Goal: Ask a question: Seek information or help from site administrators or community

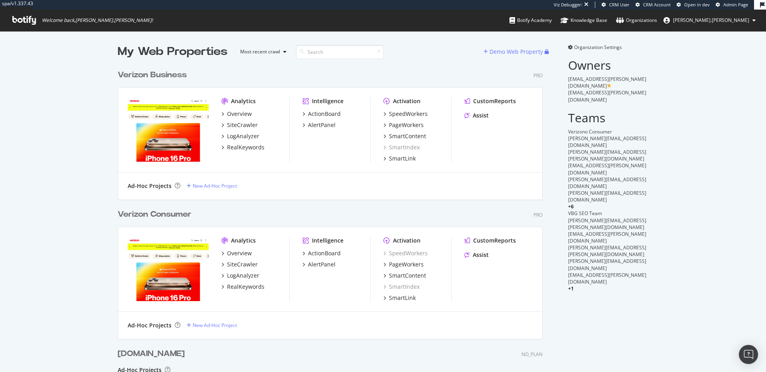
scroll to position [392, 431]
click at [483, 256] on div "Assist" at bounding box center [480, 255] width 16 height 8
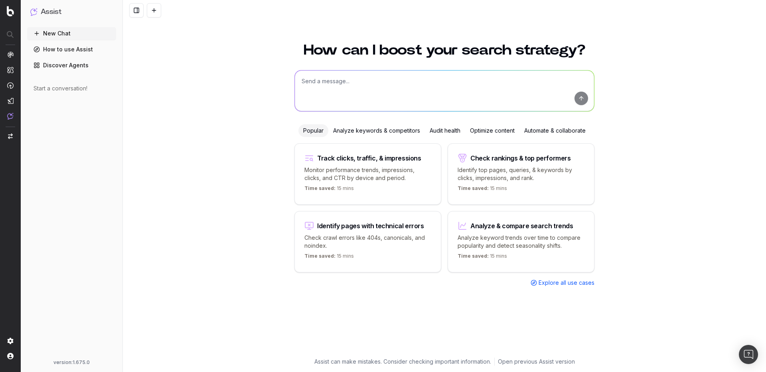
click at [552, 284] on span "Explore all use cases" at bounding box center [566, 283] width 56 height 8
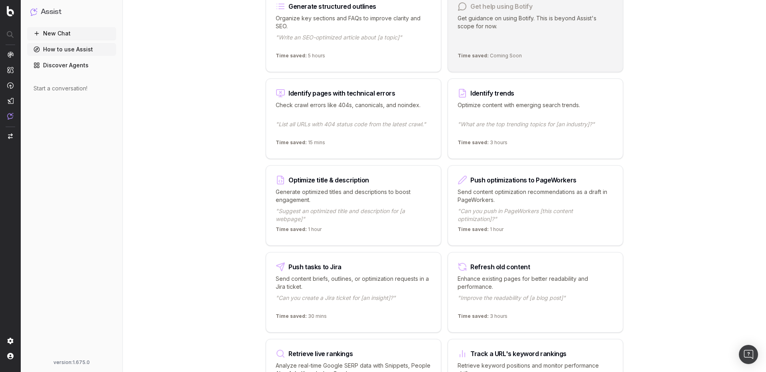
scroll to position [773, 0]
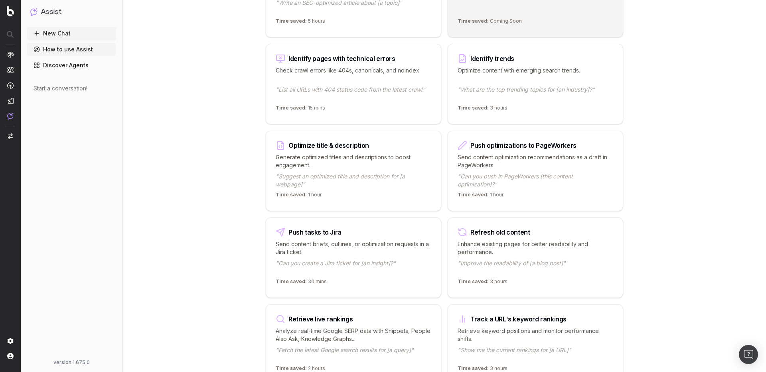
click at [340, 246] on p "Send content briefs, outlines, or optimization requests in a Jira ticket." at bounding box center [353, 248] width 155 height 16
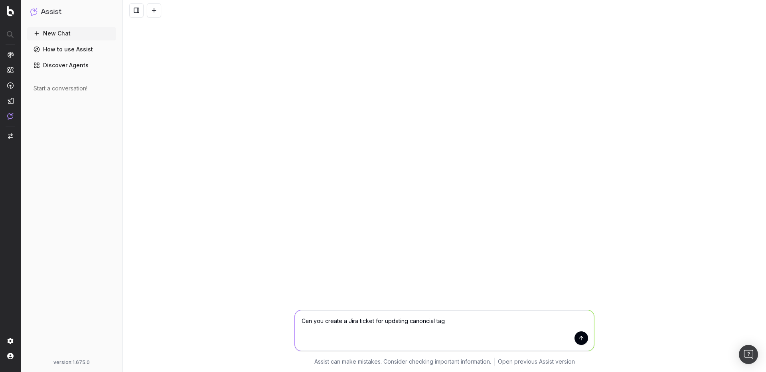
type textarea "Can you create a Jira ticket for updating canoncial tags"
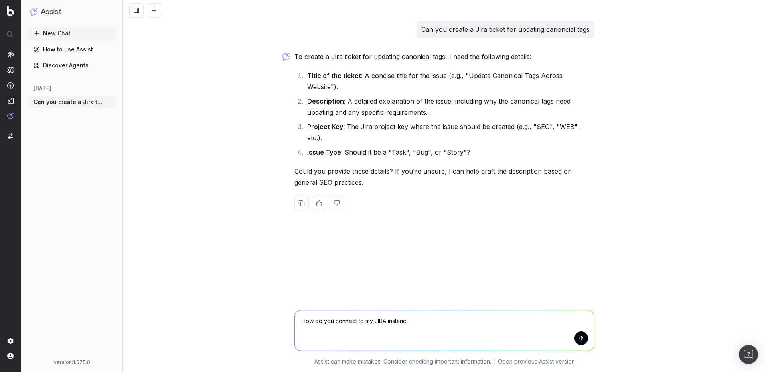
type textarea "How do you connect to my JIRA instance"
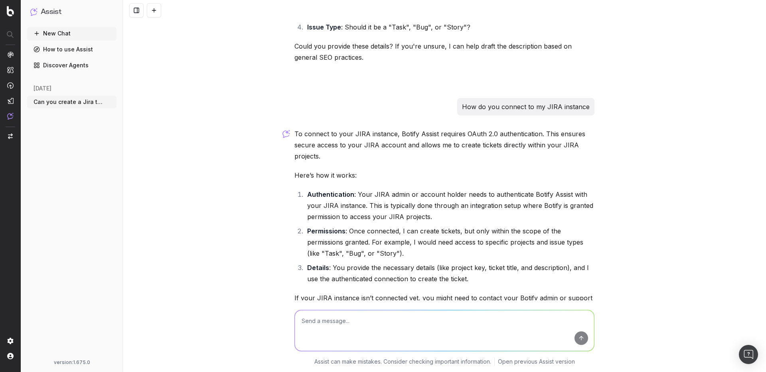
scroll to position [152, 0]
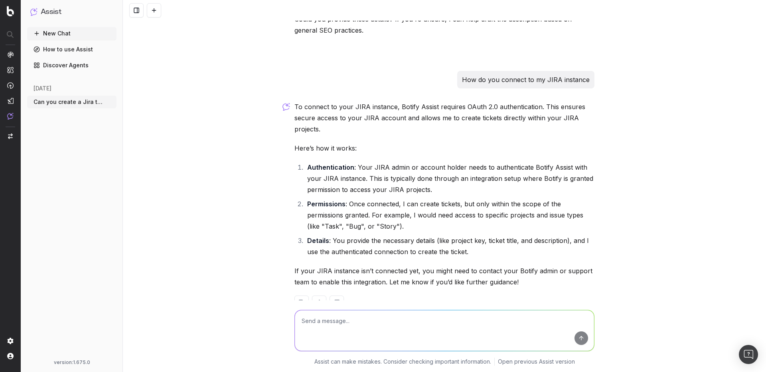
click at [427, 318] on textarea at bounding box center [444, 331] width 299 height 41
click at [427, 317] on textarea at bounding box center [444, 331] width 299 height 41
